Goal: Task Accomplishment & Management: Manage account settings

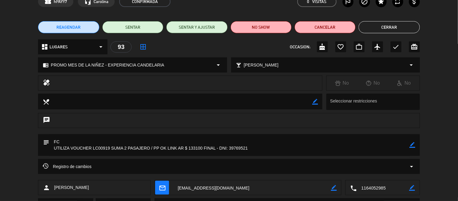
scroll to position [34, 0]
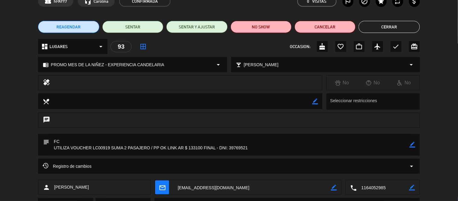
click at [99, 147] on textarea at bounding box center [229, 145] width 361 height 22
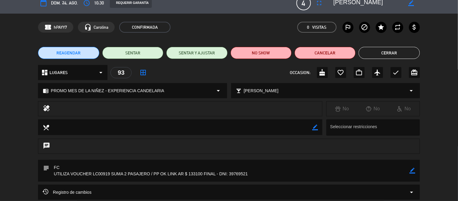
scroll to position [0, 0]
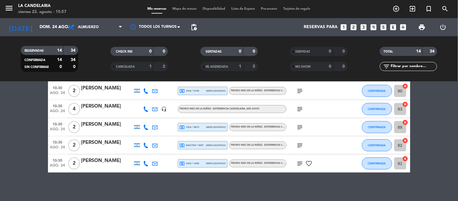
scroll to position [192, 0]
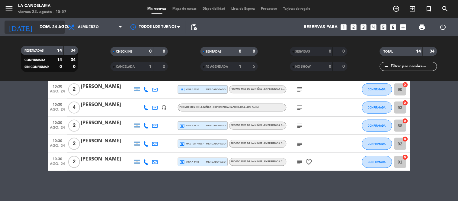
click at [52, 28] on input "dom. 24 ago." at bounding box center [65, 27] width 57 height 11
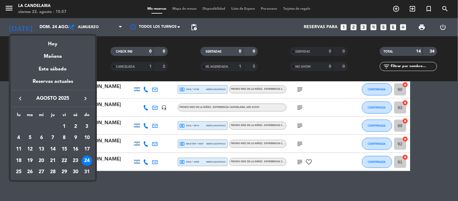
click at [73, 160] on div "23" at bounding box center [75, 161] width 10 height 10
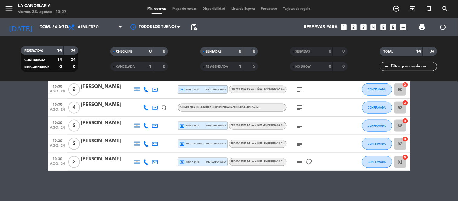
type input "sáb. 23 ago."
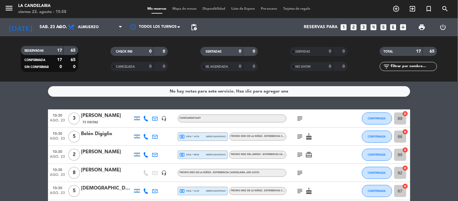
scroll to position [210, 0]
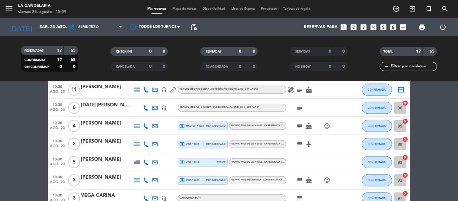
click at [0, 117] on bookings-row "10:30 [DATE] 3 [PERSON_NAME] 73 Visitas headset_mic COMPLIMENTARY subject CONFI…" at bounding box center [229, 53] width 458 height 308
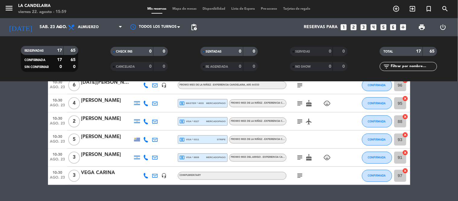
scroll to position [247, 0]
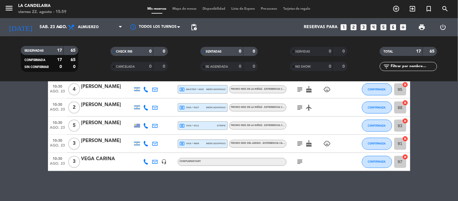
click at [100, 158] on div "VEGA CARINA" at bounding box center [106, 159] width 51 height 8
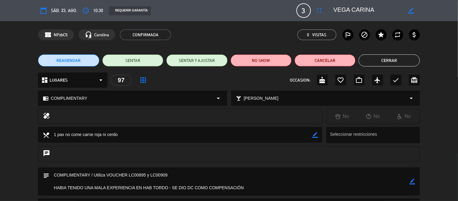
click at [159, 175] on textarea at bounding box center [229, 181] width 361 height 28
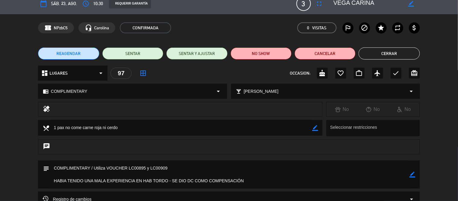
scroll to position [0, 0]
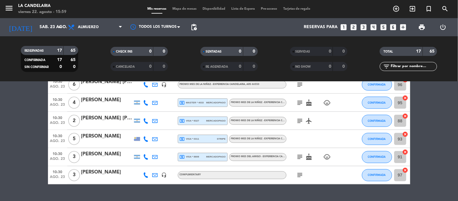
scroll to position [247, 0]
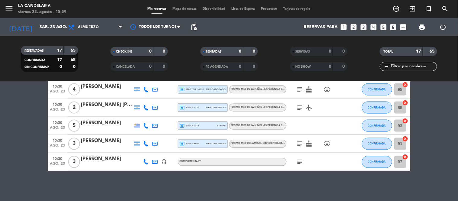
click at [100, 140] on div "[PERSON_NAME]" at bounding box center [106, 141] width 51 height 8
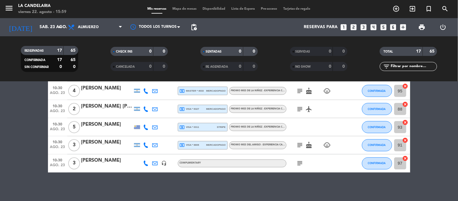
scroll to position [247, 0]
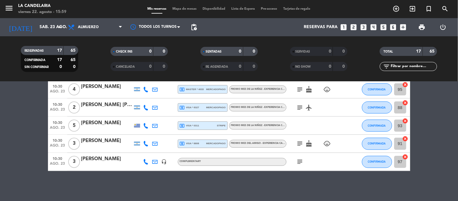
drag, startPoint x: 120, startPoint y: 121, endPoint x: 94, endPoint y: 121, distance: 26.3
click at [94, 121] on div "[PERSON_NAME]" at bounding box center [106, 123] width 51 height 8
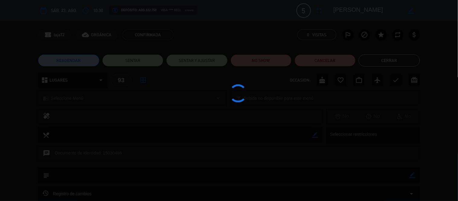
copy div "Duthilleul"
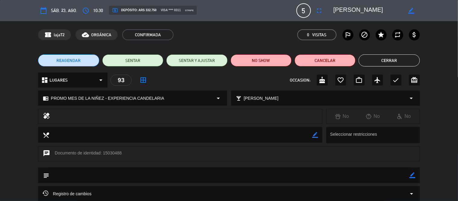
click at [366, 8] on textarea at bounding box center [368, 10] width 69 height 11
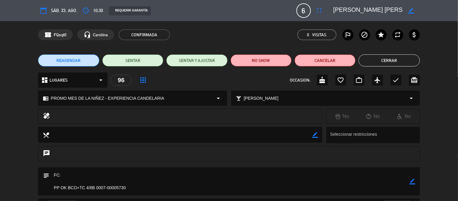
scroll to position [201, 0]
click at [374, 7] on textarea at bounding box center [368, 10] width 69 height 11
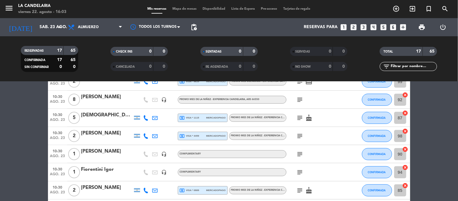
scroll to position [101, 0]
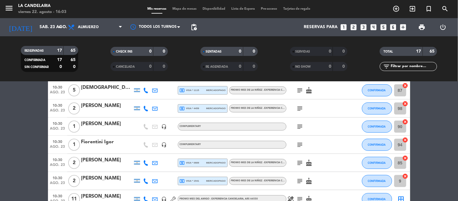
click at [99, 159] on div "[PERSON_NAME]" at bounding box center [106, 160] width 51 height 8
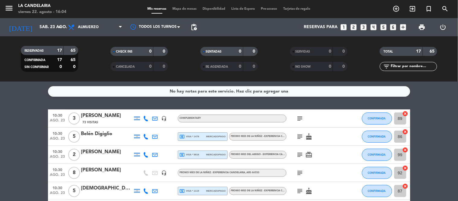
click at [109, 167] on div "[PERSON_NAME]" at bounding box center [106, 170] width 51 height 8
click at [107, 115] on div "[PERSON_NAME]" at bounding box center [106, 116] width 51 height 8
